Goal: Browse casually: Explore the website without a specific task or goal

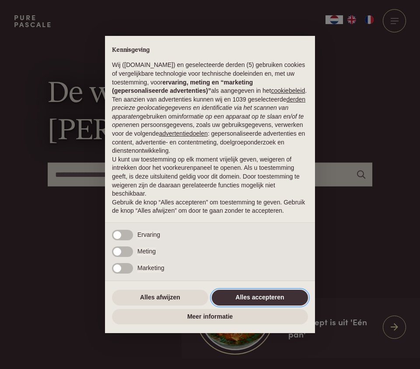
click at [263, 304] on button "Alles accepteren" at bounding box center [260, 297] width 96 height 16
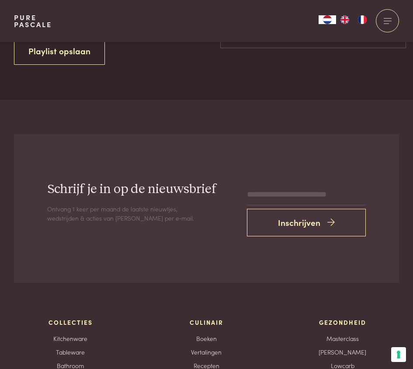
scroll to position [3585, 0]
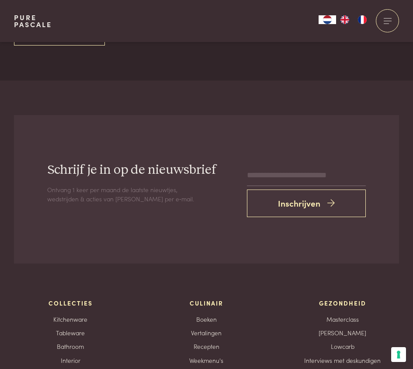
click at [311, 165] on input "email" at bounding box center [306, 175] width 119 height 21
type input "**********"
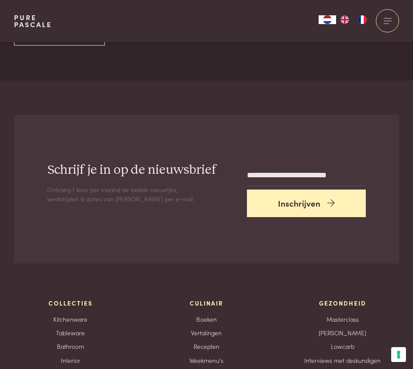
click at [303, 189] on button "Inschrijven" at bounding box center [306, 203] width 119 height 28
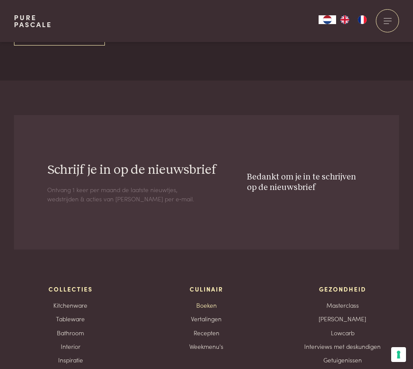
click at [211, 300] on link "Boeken" at bounding box center [206, 304] width 21 height 9
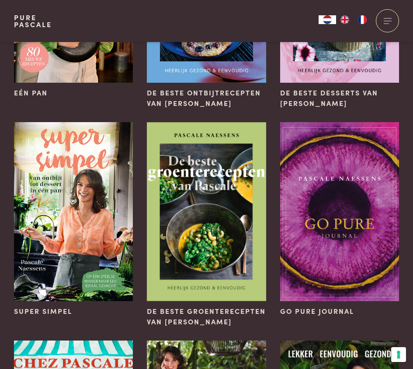
scroll to position [175, 0]
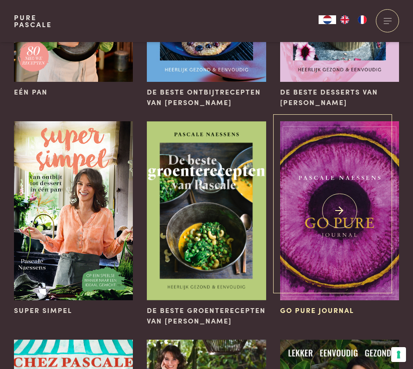
click at [323, 167] on img at bounding box center [339, 210] width 119 height 179
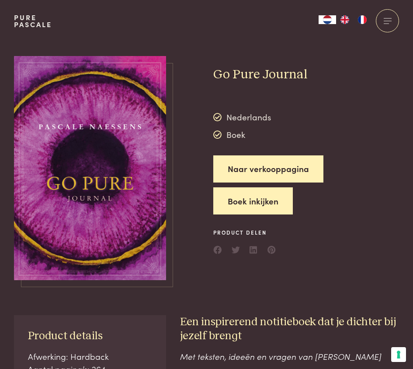
click at [254, 197] on button "Boek inkijken" at bounding box center [253, 201] width 80 height 28
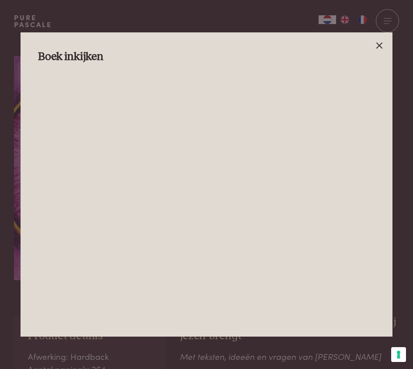
click at [384, 41] on icon at bounding box center [379, 45] width 10 height 10
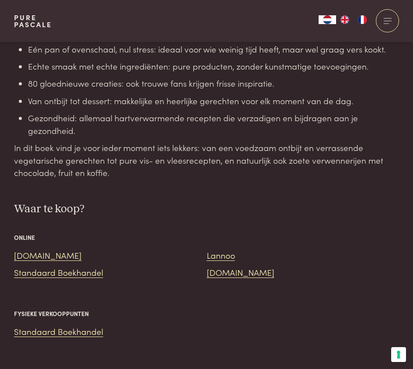
scroll to position [699, 0]
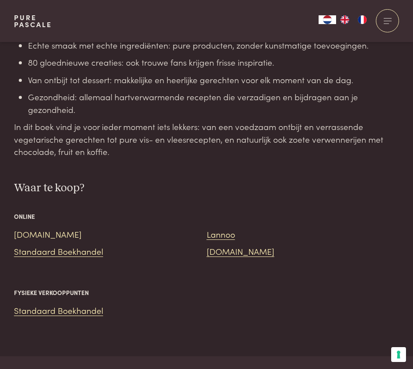
click at [34, 236] on link "[DOMAIN_NAME]" at bounding box center [48, 234] width 68 height 12
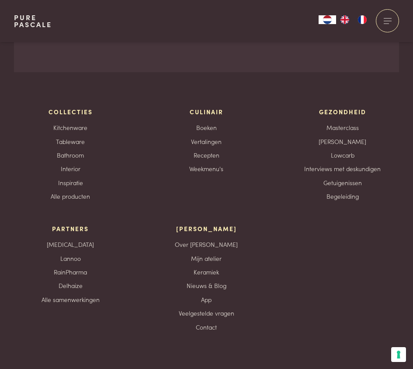
scroll to position [3017, 0]
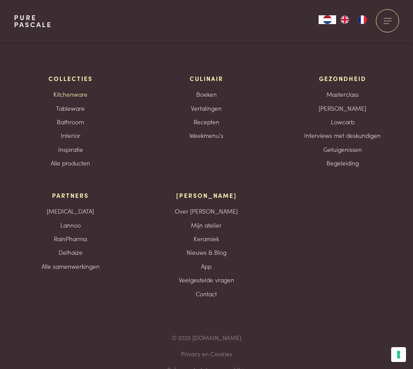
click at [80, 94] on link "Kitchenware" at bounding box center [70, 94] width 34 height 9
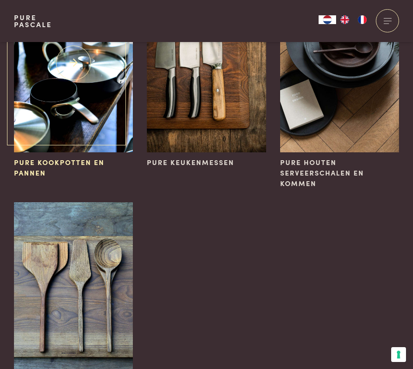
scroll to position [131, 0]
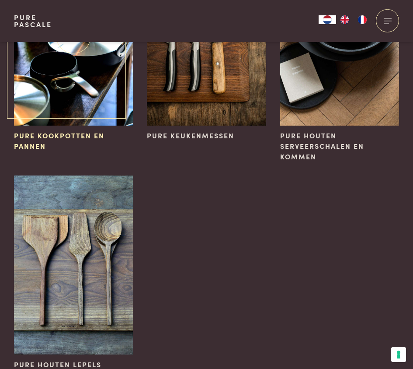
click at [65, 94] on img at bounding box center [73, 36] width 119 height 179
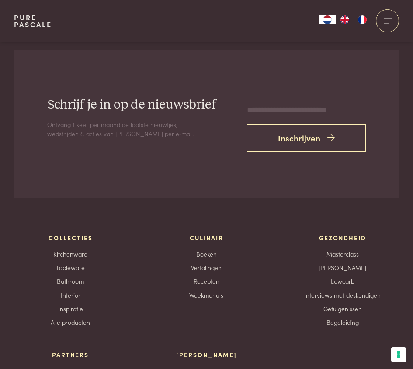
scroll to position [1574, 0]
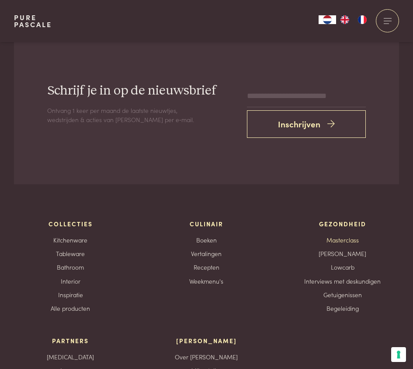
click at [344, 235] on link "Masterclass" at bounding box center [343, 239] width 32 height 9
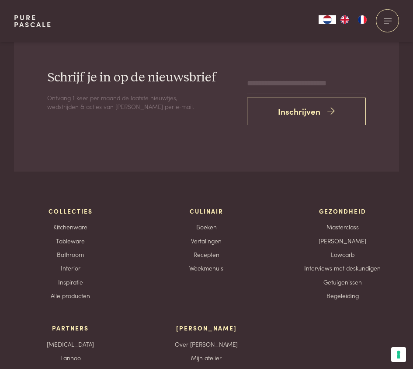
scroll to position [3279, 0]
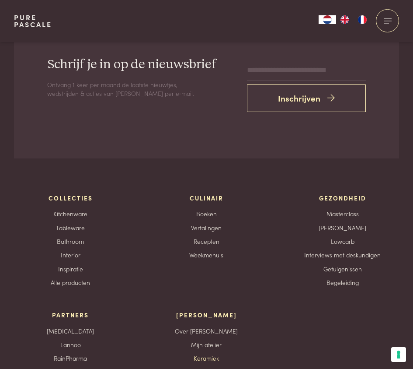
click at [209, 353] on link "Keramiek" at bounding box center [206, 357] width 25 height 9
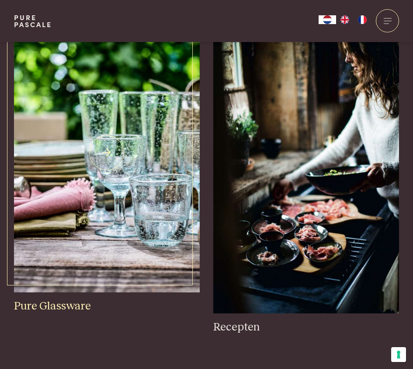
scroll to position [1792, 0]
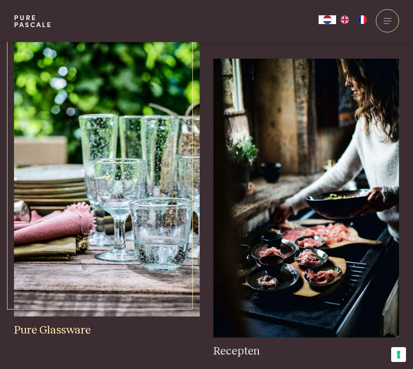
click at [73, 323] on h3 "Pure Glassware" at bounding box center [107, 330] width 186 height 14
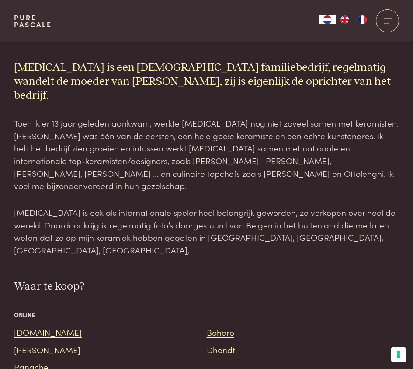
scroll to position [699, 0]
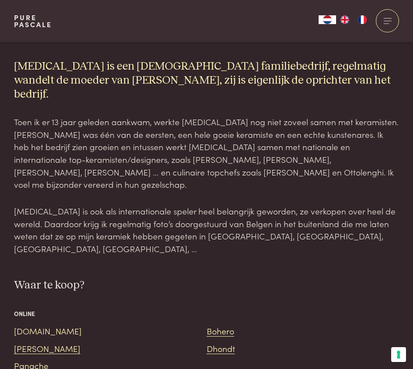
click at [28, 324] on link "[DOMAIN_NAME]" at bounding box center [48, 330] width 68 height 12
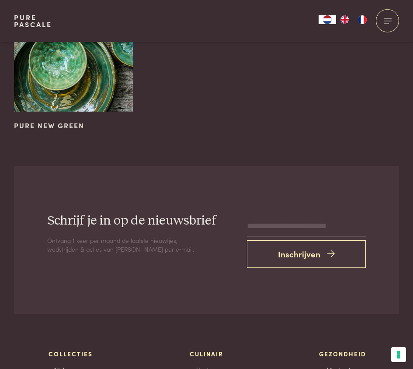
scroll to position [1834, 0]
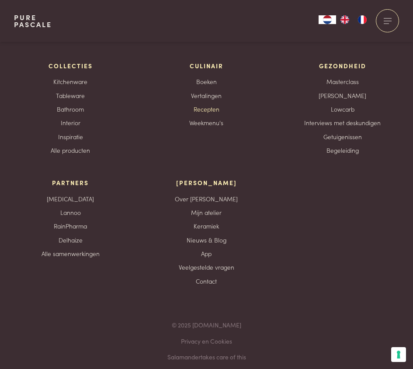
click at [204, 104] on link "Recepten" at bounding box center [207, 108] width 26 height 9
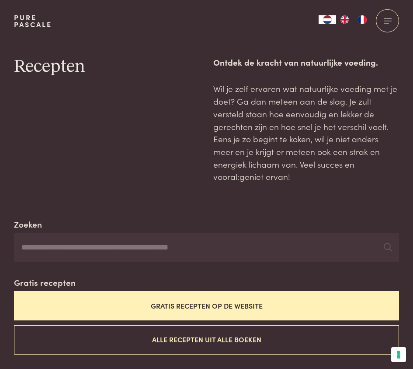
click at [268, 300] on button "Gratis recepten op de website" at bounding box center [206, 305] width 385 height 29
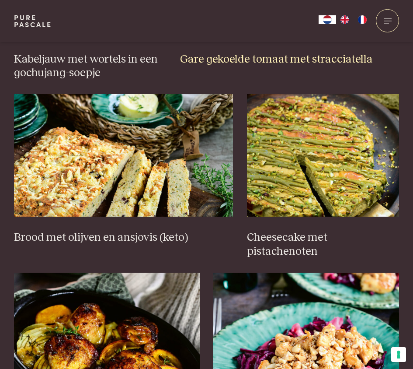
scroll to position [699, 0]
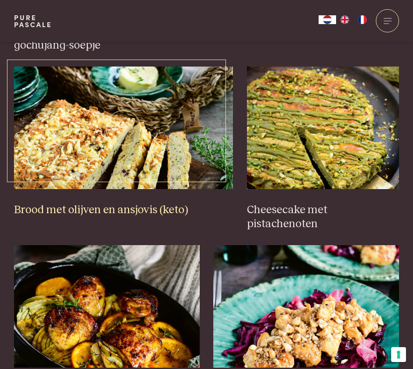
click at [184, 177] on img at bounding box center [123, 127] width 219 height 122
